Goal: Information Seeking & Learning: Learn about a topic

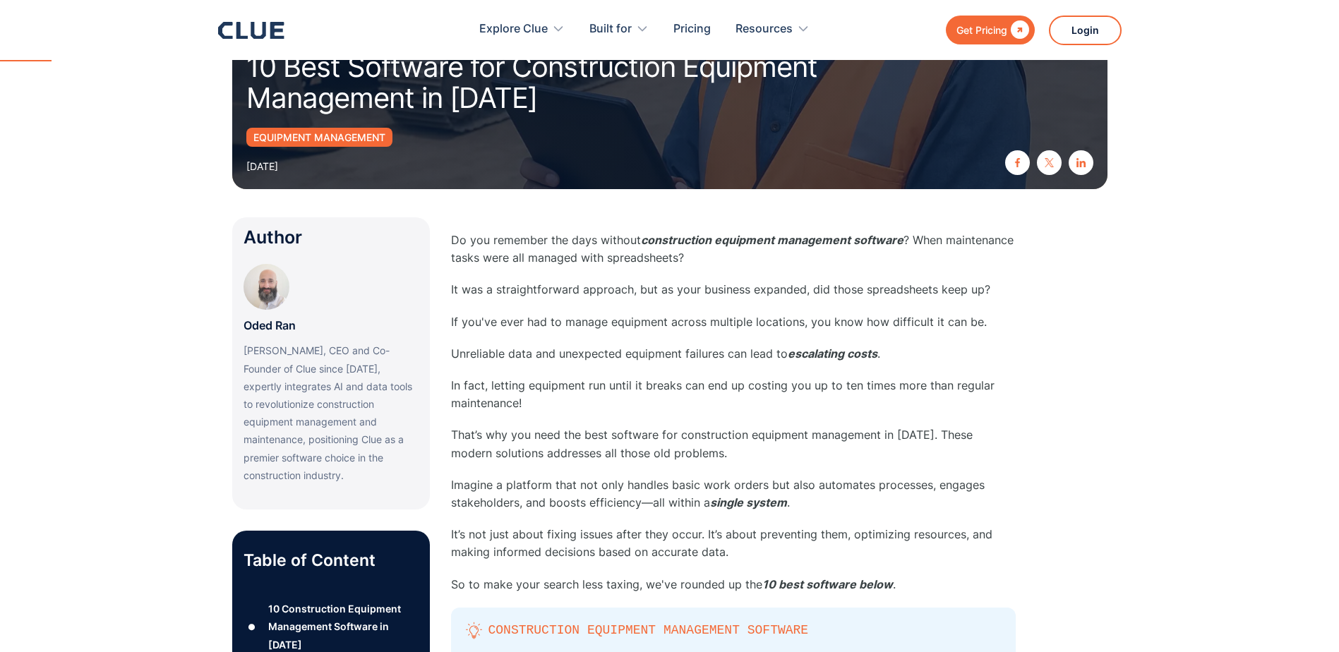
scroll to position [212, 0]
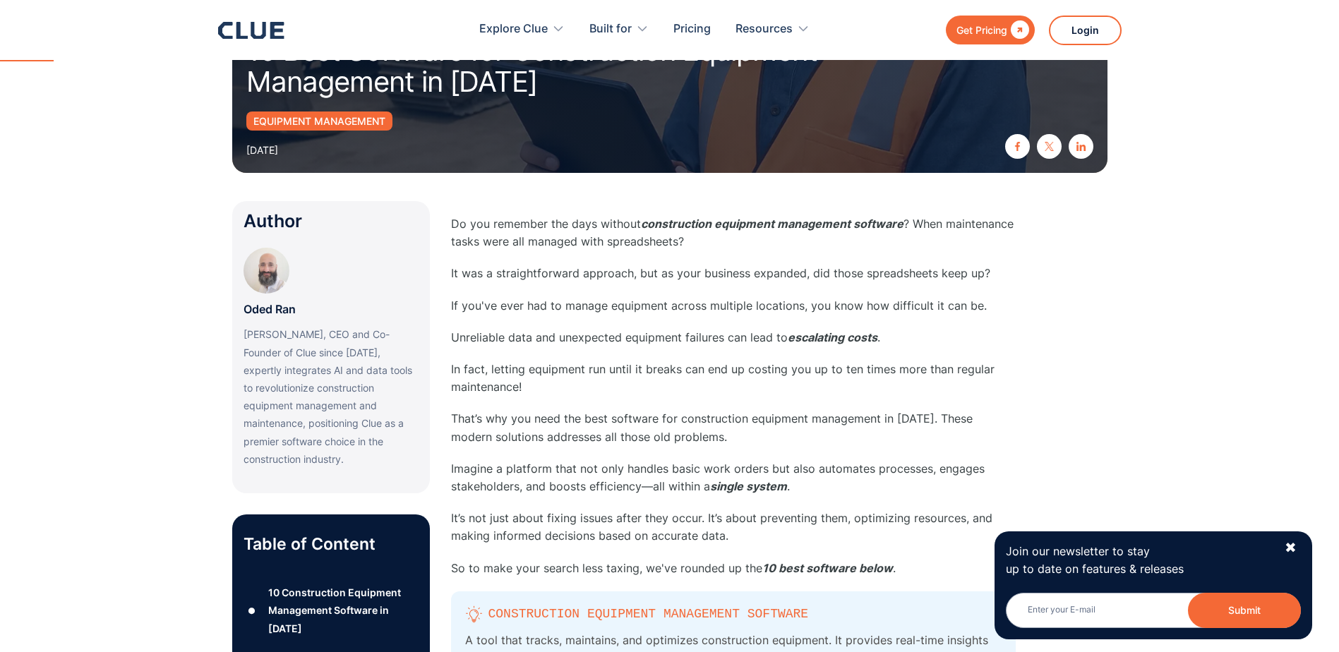
drag, startPoint x: 1289, startPoint y: 544, endPoint x: 1278, endPoint y: 536, distance: 13.6
click at [1289, 544] on div "✖" at bounding box center [1291, 548] width 12 height 18
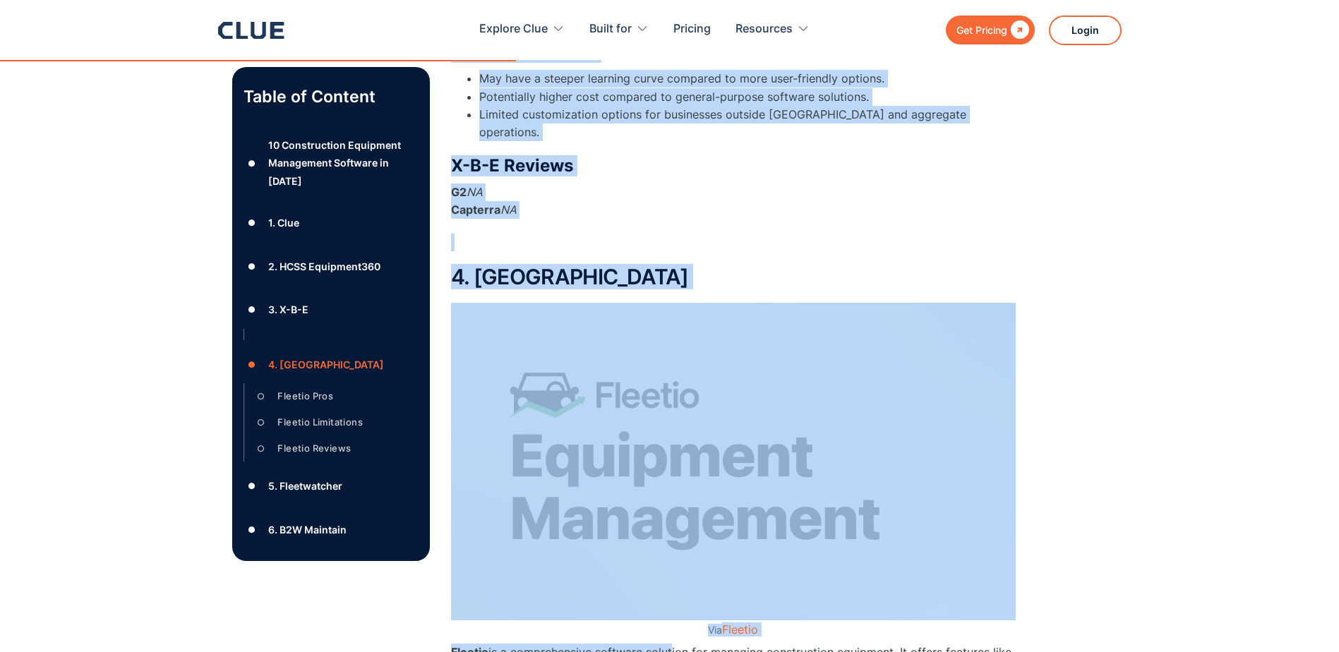
scroll to position [5289, 0]
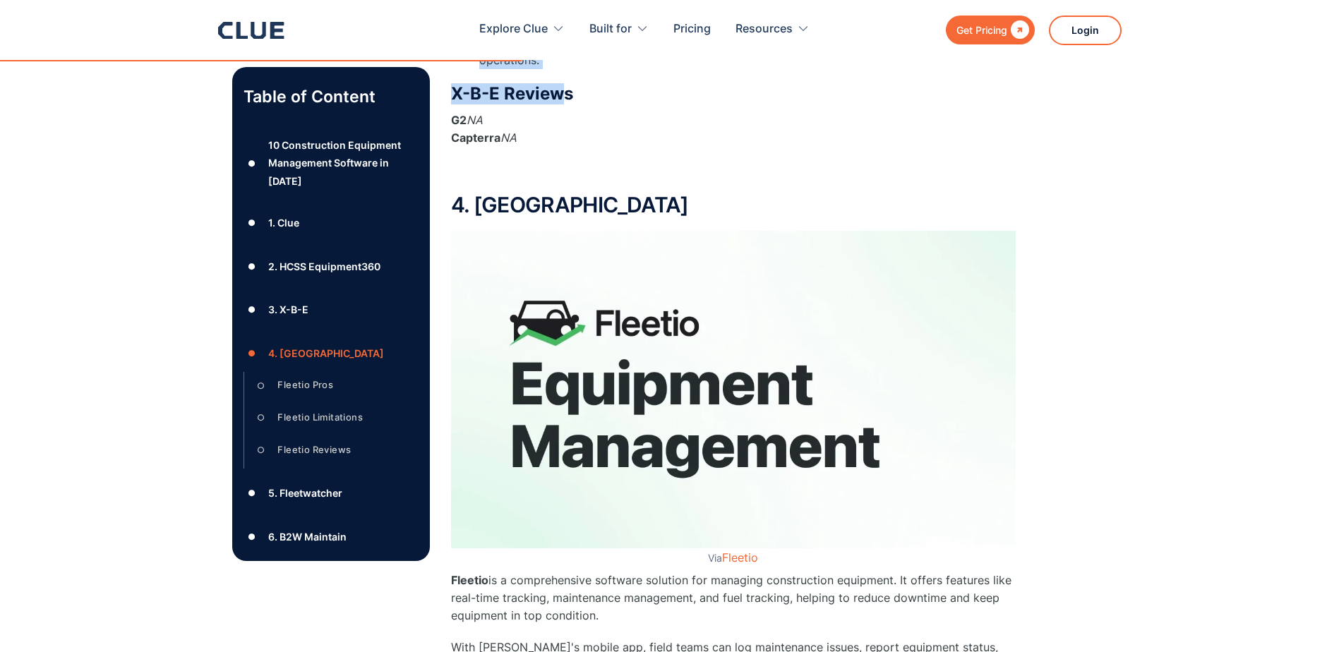
drag, startPoint x: 452, startPoint y: 272, endPoint x: 563, endPoint y: 78, distance: 223.3
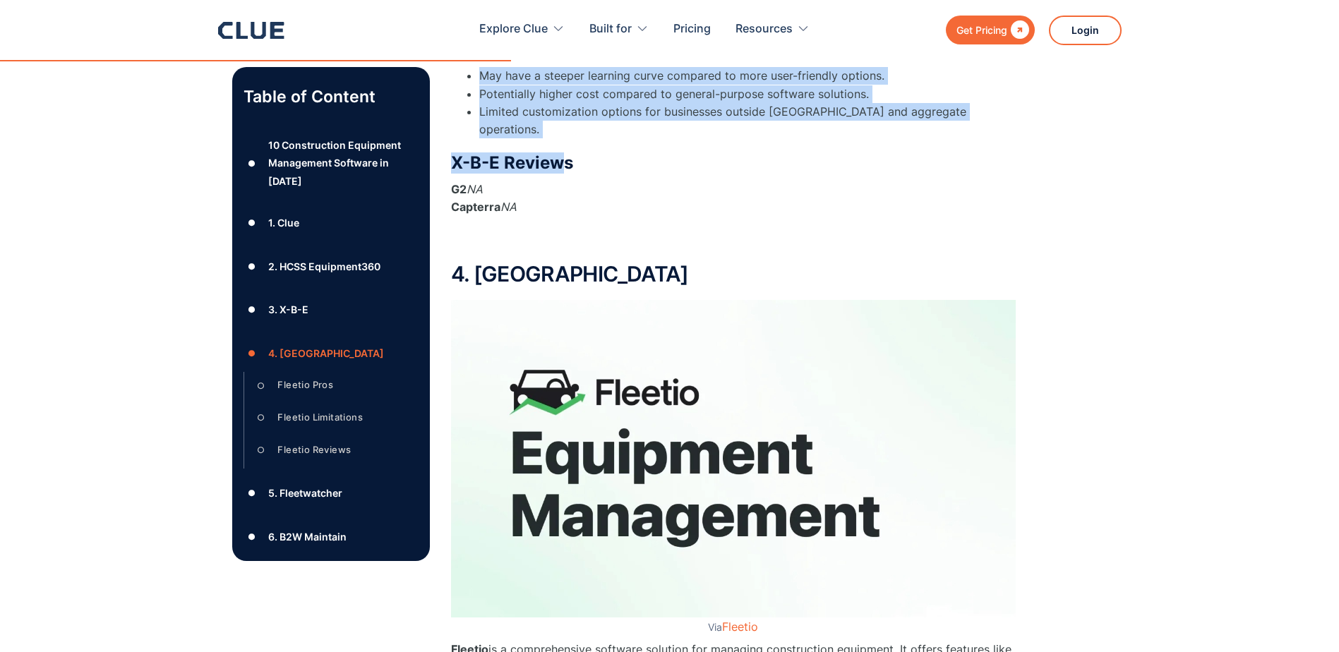
scroll to position [5148, 0]
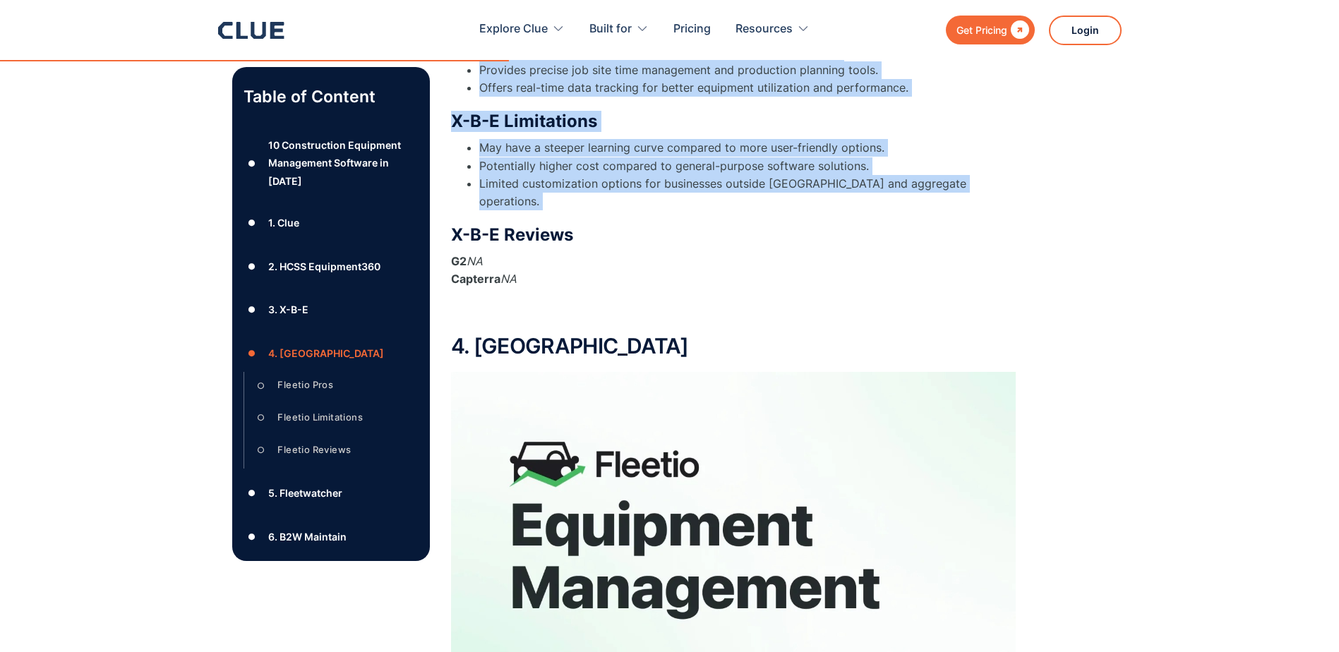
copy div "X-B-E offers horizontal construction optimization solutions with a wide range o…"
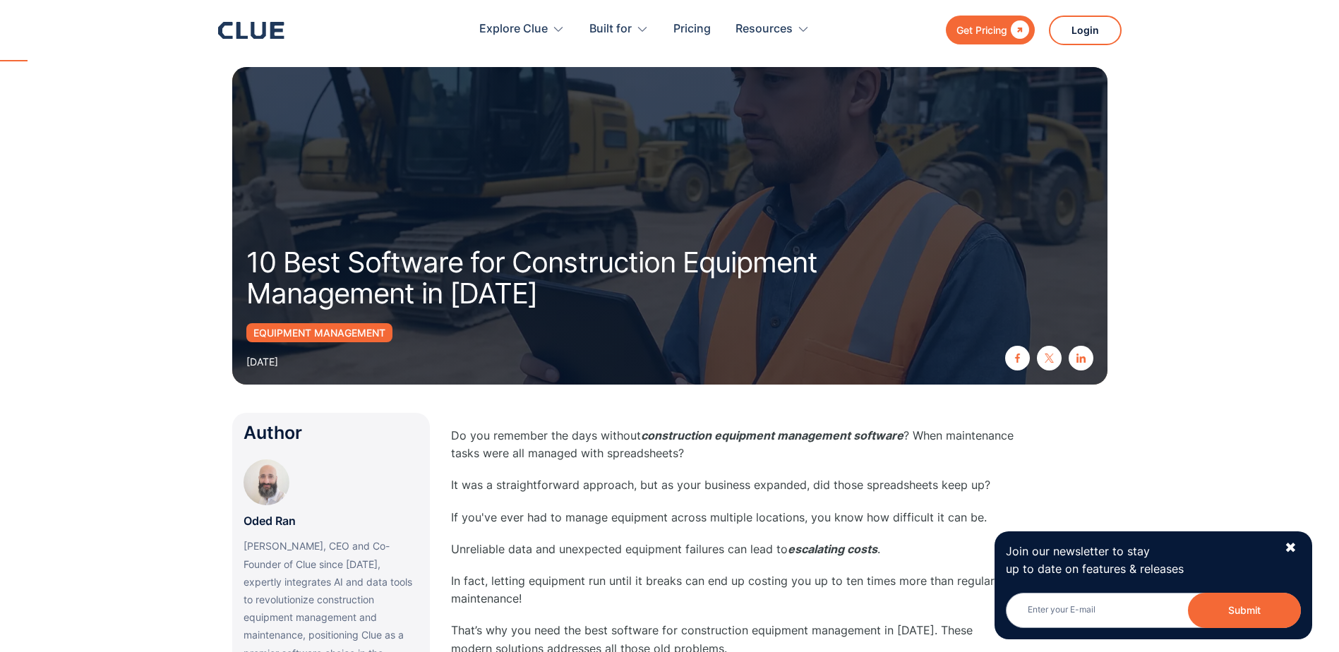
click at [1198, 105] on section "10 Best Software for Construction Equipment Management in [DATE] Equipment Mana…" at bounding box center [669, 199] width 1339 height 399
